Goal: Transaction & Acquisition: Purchase product/service

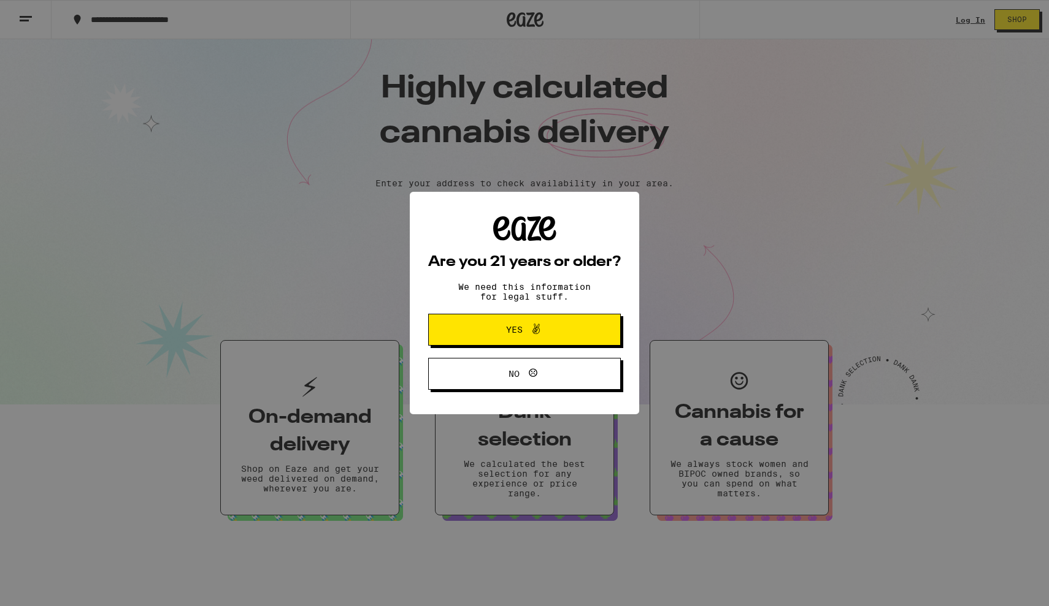
click at [546, 333] on span "Yes" at bounding box center [524, 330] width 93 height 16
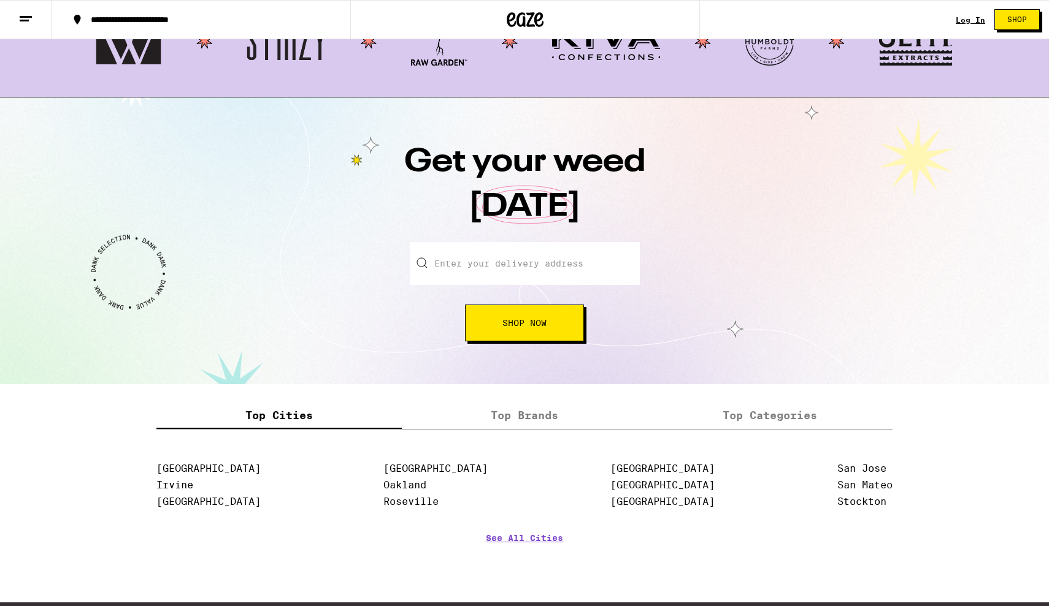
scroll to position [1395, 0]
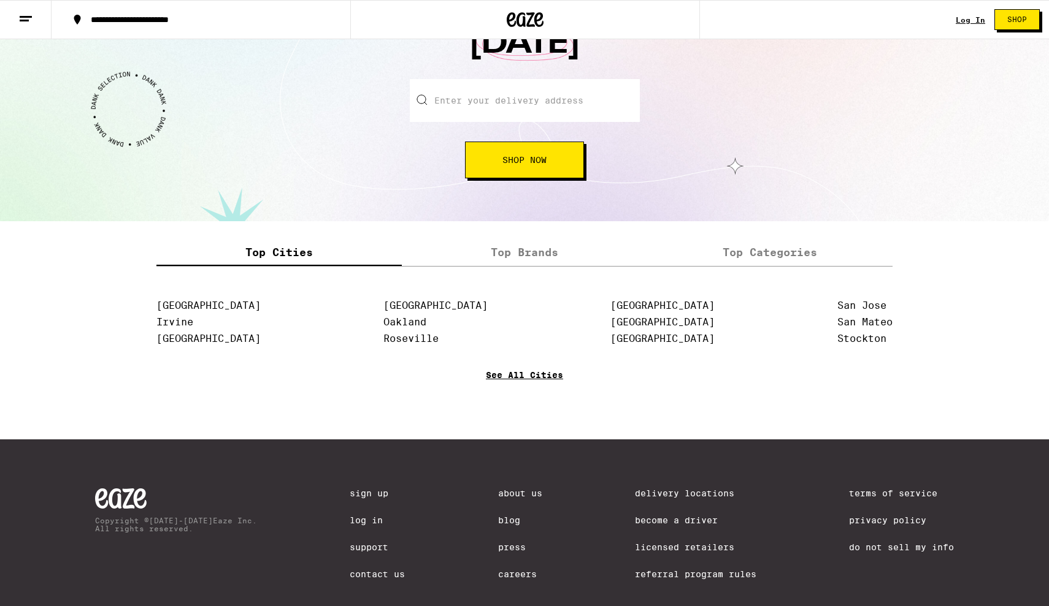
click at [511, 385] on link "See All Cities" at bounding box center [524, 392] width 77 height 45
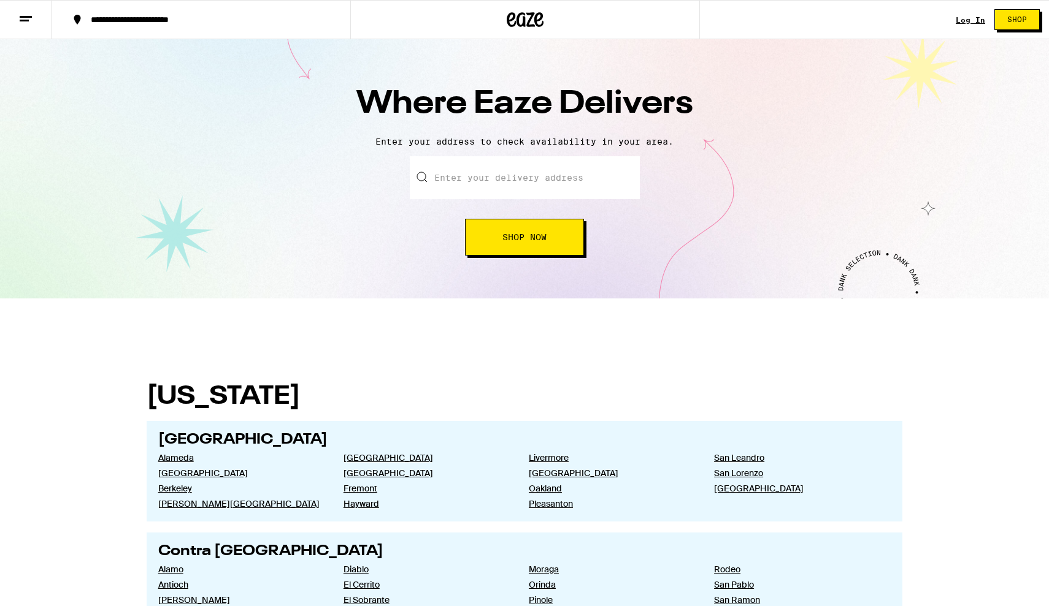
click at [18, 17] on icon at bounding box center [25, 19] width 15 height 15
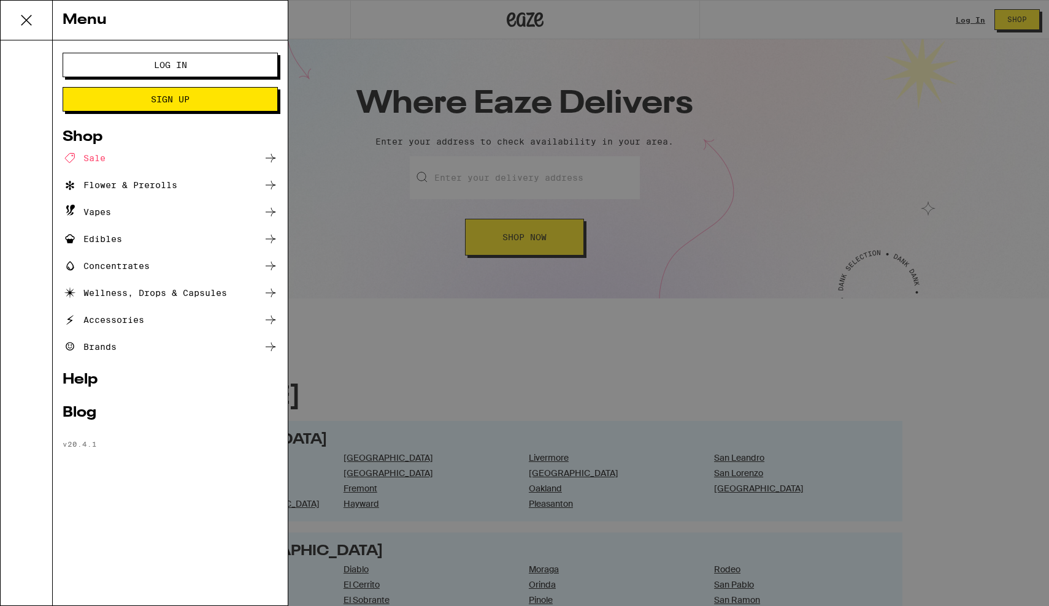
click at [13, 23] on button at bounding box center [27, 21] width 52 height 40
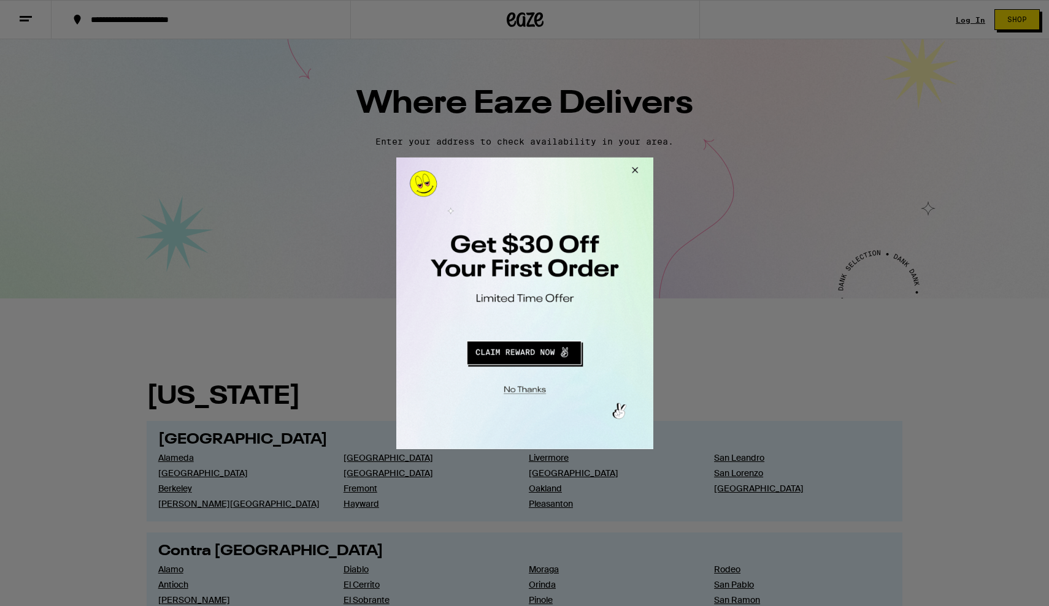
click at [516, 19] on div at bounding box center [524, 303] width 1049 height 606
click at [638, 167] on button "Close Modal" at bounding box center [632, 171] width 33 height 29
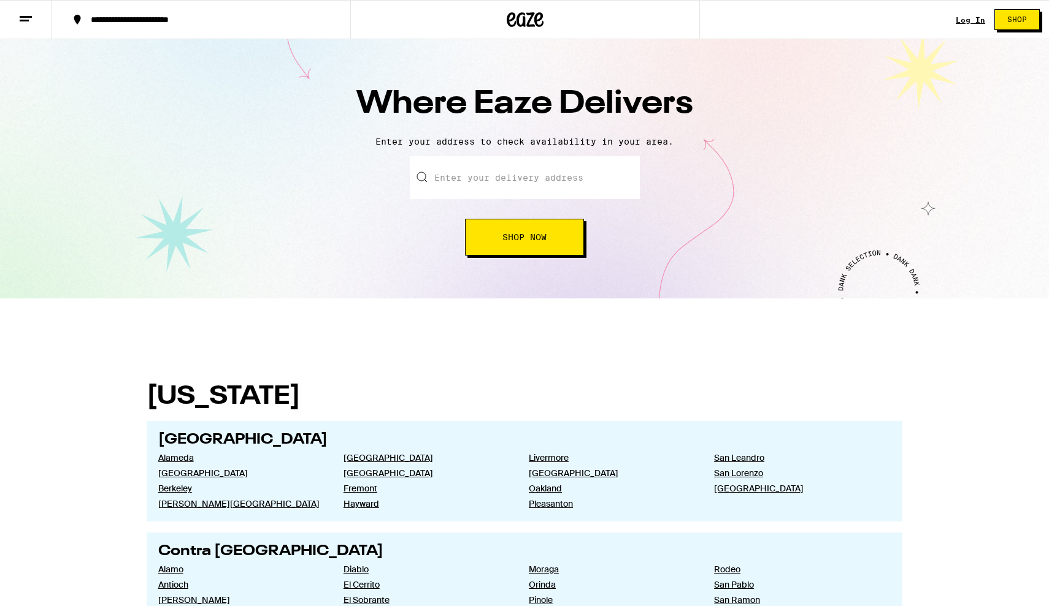
click at [522, 11] on icon at bounding box center [524, 20] width 37 height 22
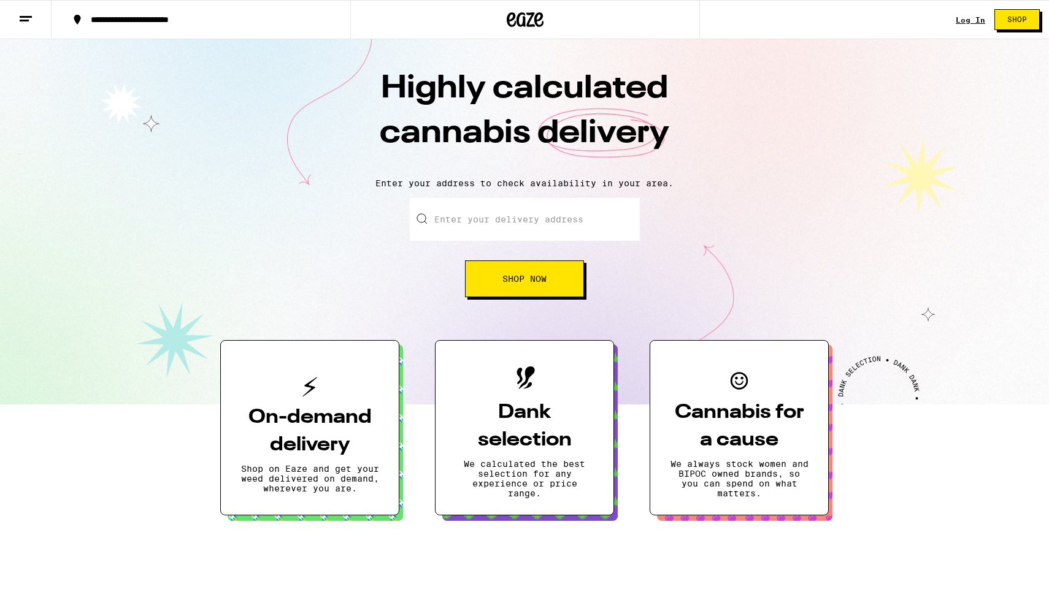
click at [522, 229] on input "Enter your delivery address" at bounding box center [525, 219] width 230 height 43
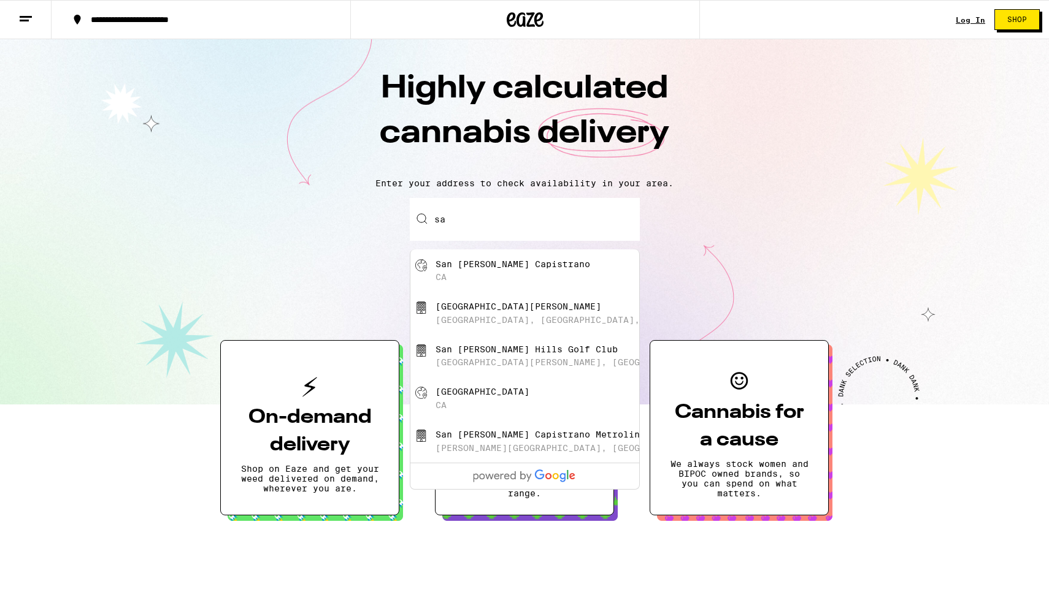
type input "s"
click at [519, 277] on div "[GEOGRAPHIC_DATA]" at bounding box center [544, 270] width 219 height 23
type input "[GEOGRAPHIC_DATA], [GEOGRAPHIC_DATA]"
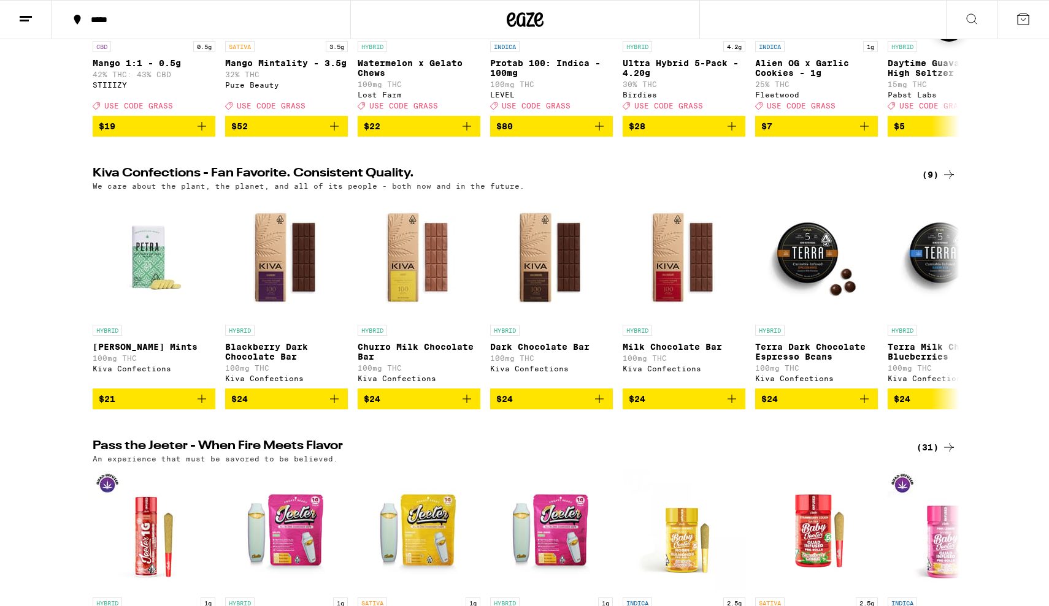
scroll to position [362, 0]
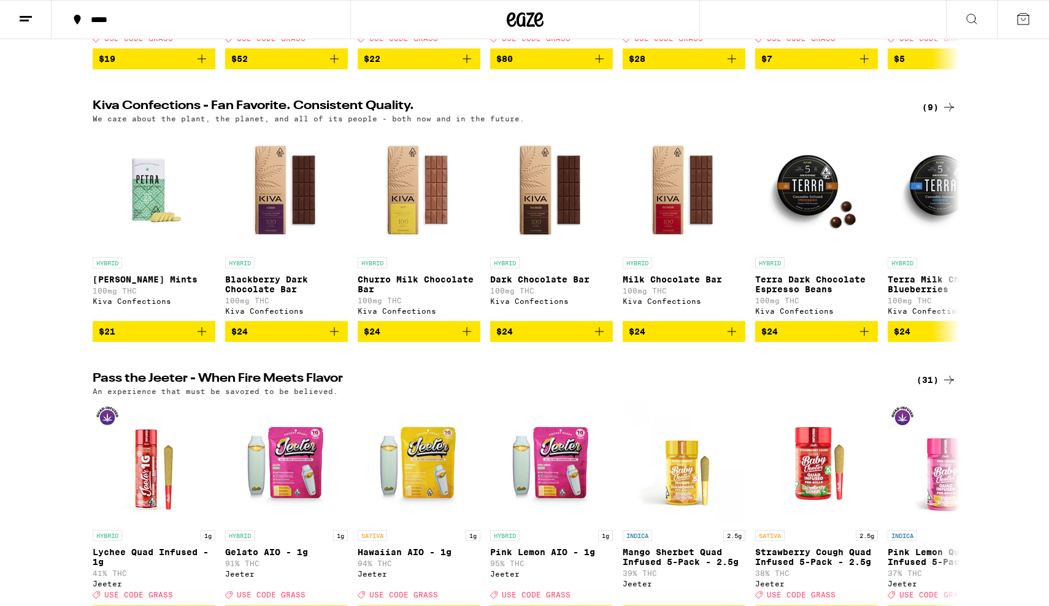
click at [752, 20] on div "*****" at bounding box center [524, 19] width 1049 height 39
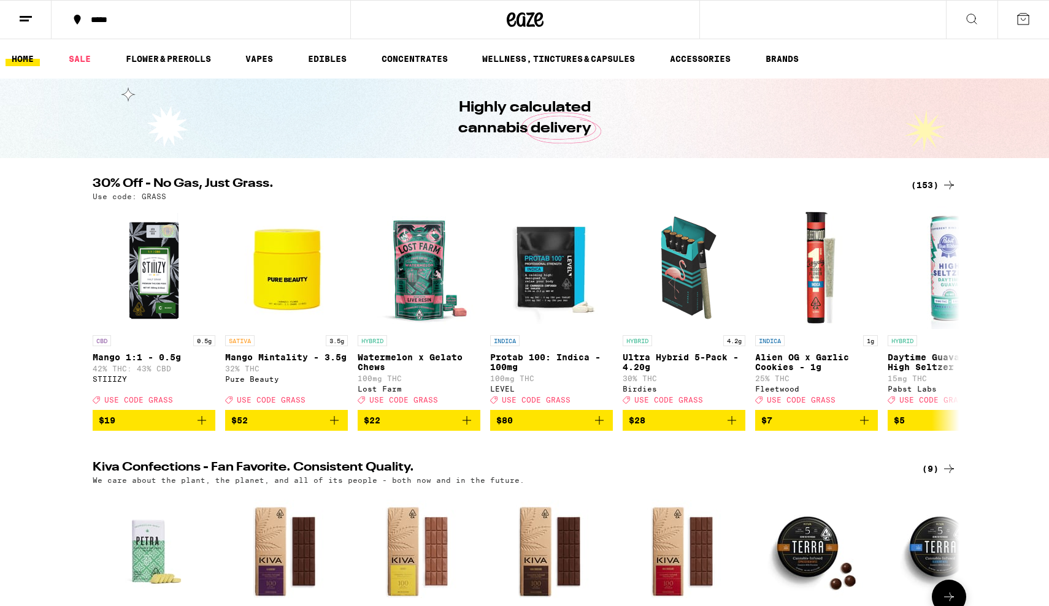
scroll to position [0, 0]
click at [784, 428] on span "$7" at bounding box center [816, 420] width 110 height 15
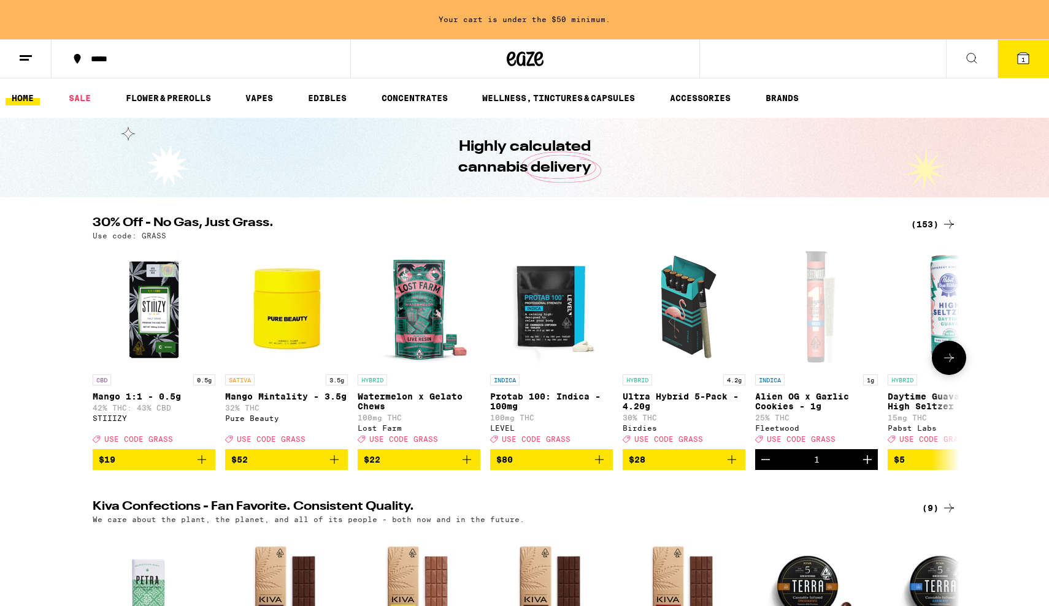
click at [865, 467] on icon "Increment" at bounding box center [867, 460] width 15 height 15
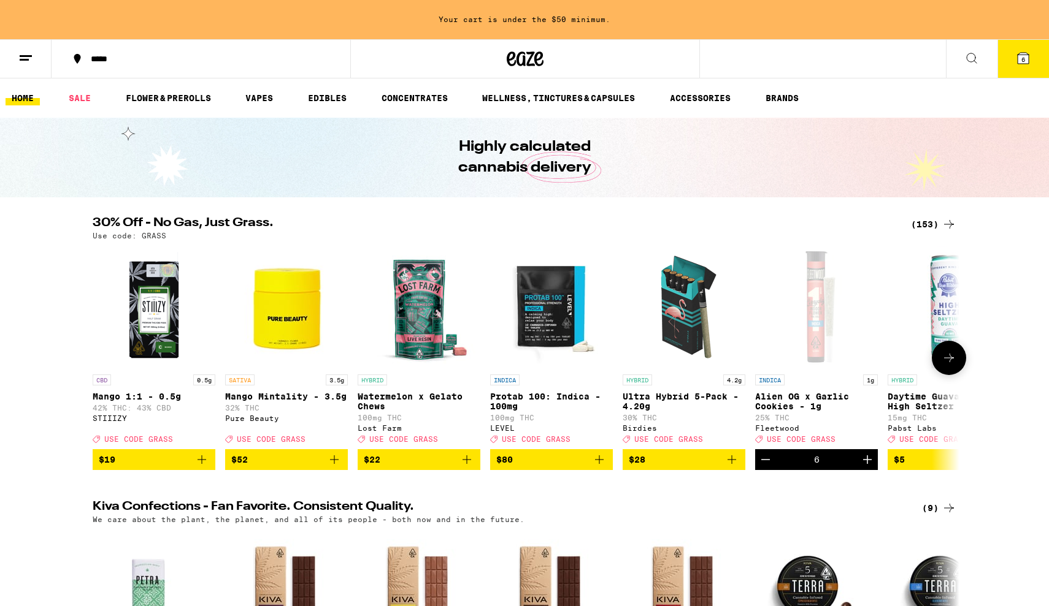
click at [865, 467] on icon "Increment" at bounding box center [867, 460] width 15 height 15
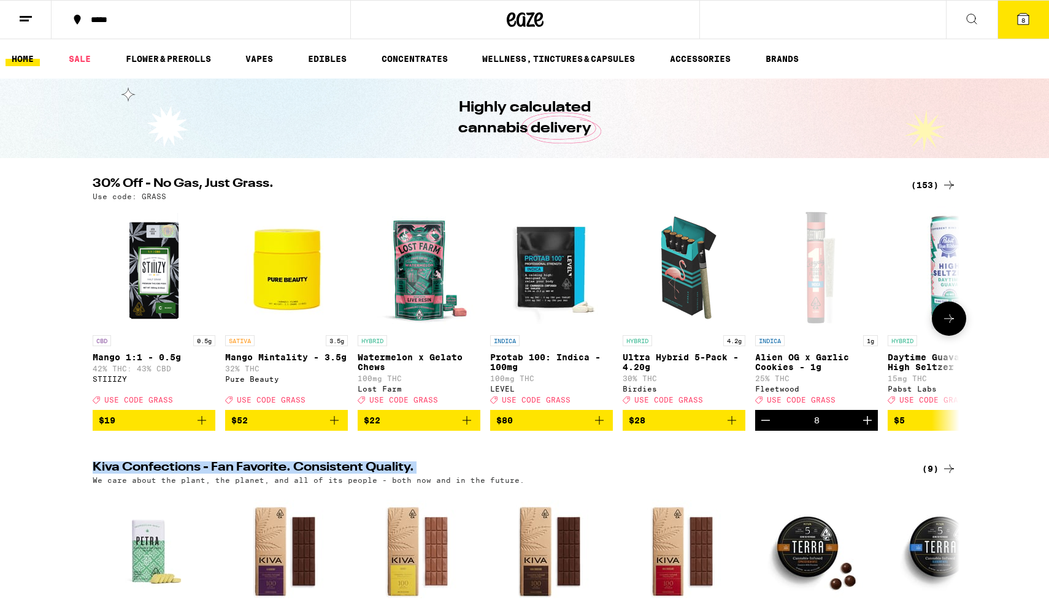
click at [1024, 21] on span "8" at bounding box center [1023, 20] width 4 height 7
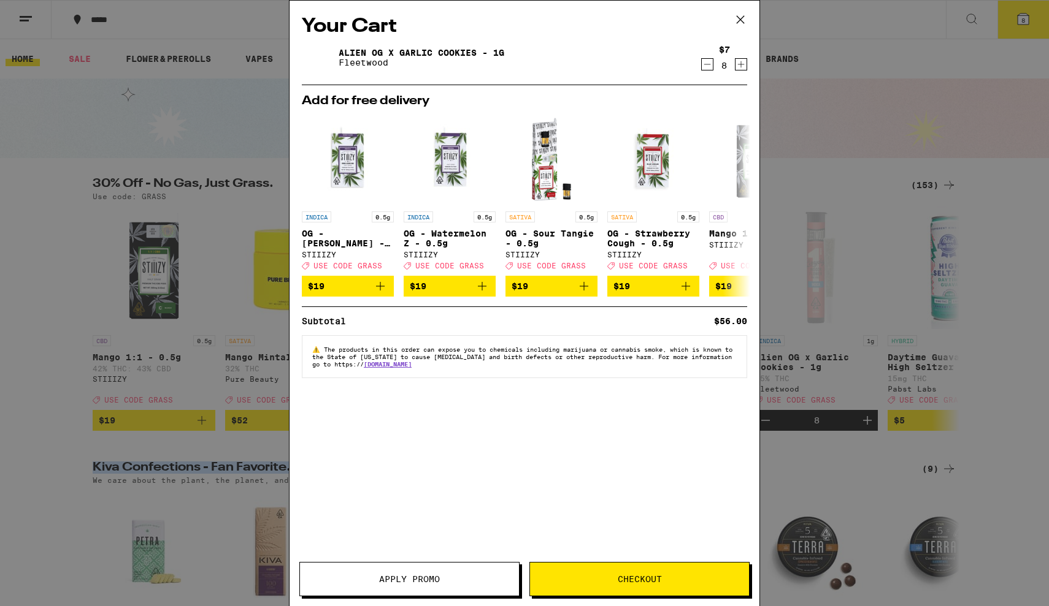
click at [650, 584] on span "Checkout" at bounding box center [639, 579] width 44 height 9
